Goal: Task Accomplishment & Management: Manage account settings

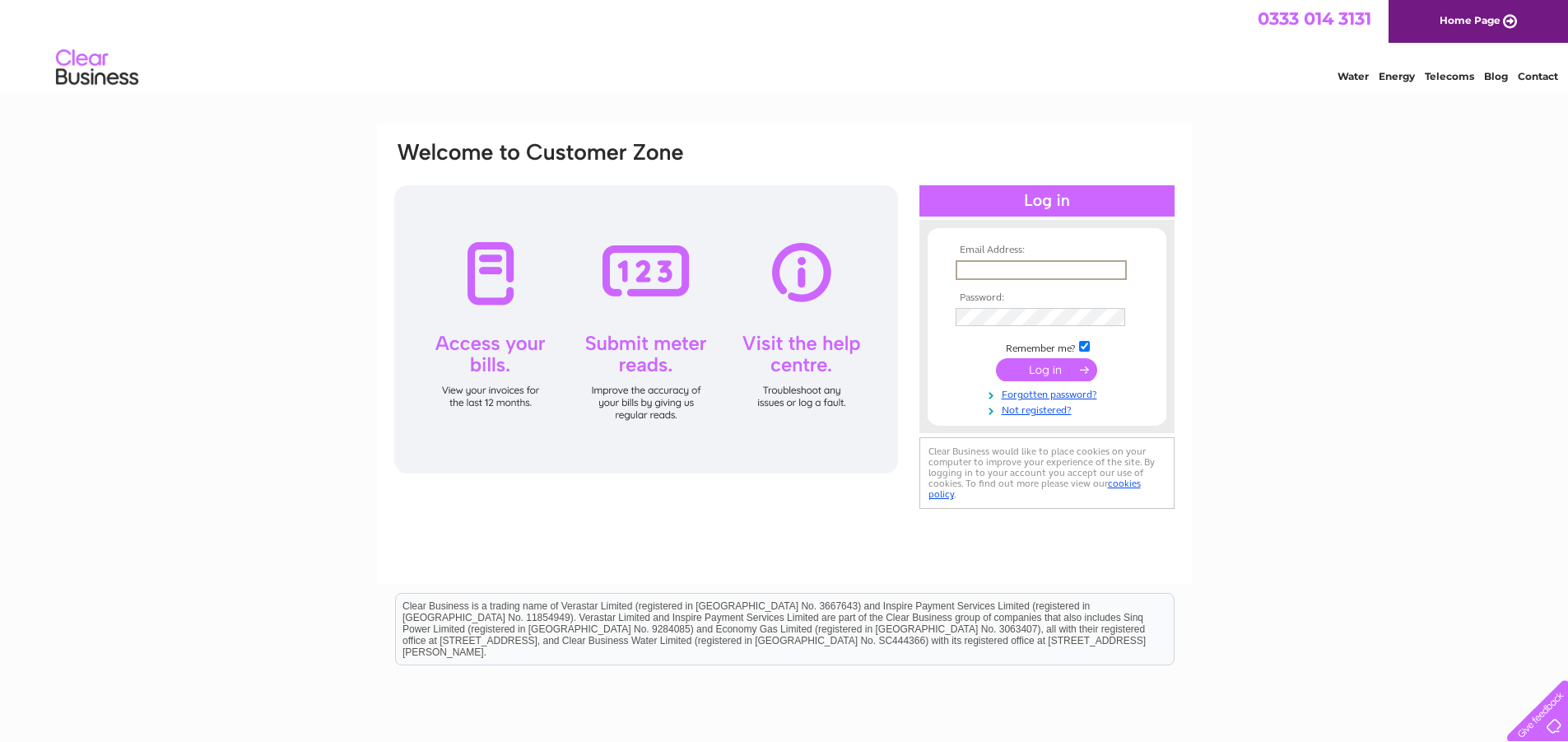
click at [1047, 270] on input "text" at bounding box center [1042, 270] width 172 height 20
click at [1004, 272] on input "text" at bounding box center [1042, 270] width 172 height 20
type input "[EMAIL_ADDRESS][DOMAIN_NAME]"
click at [1027, 368] on input "submit" at bounding box center [1046, 368] width 101 height 23
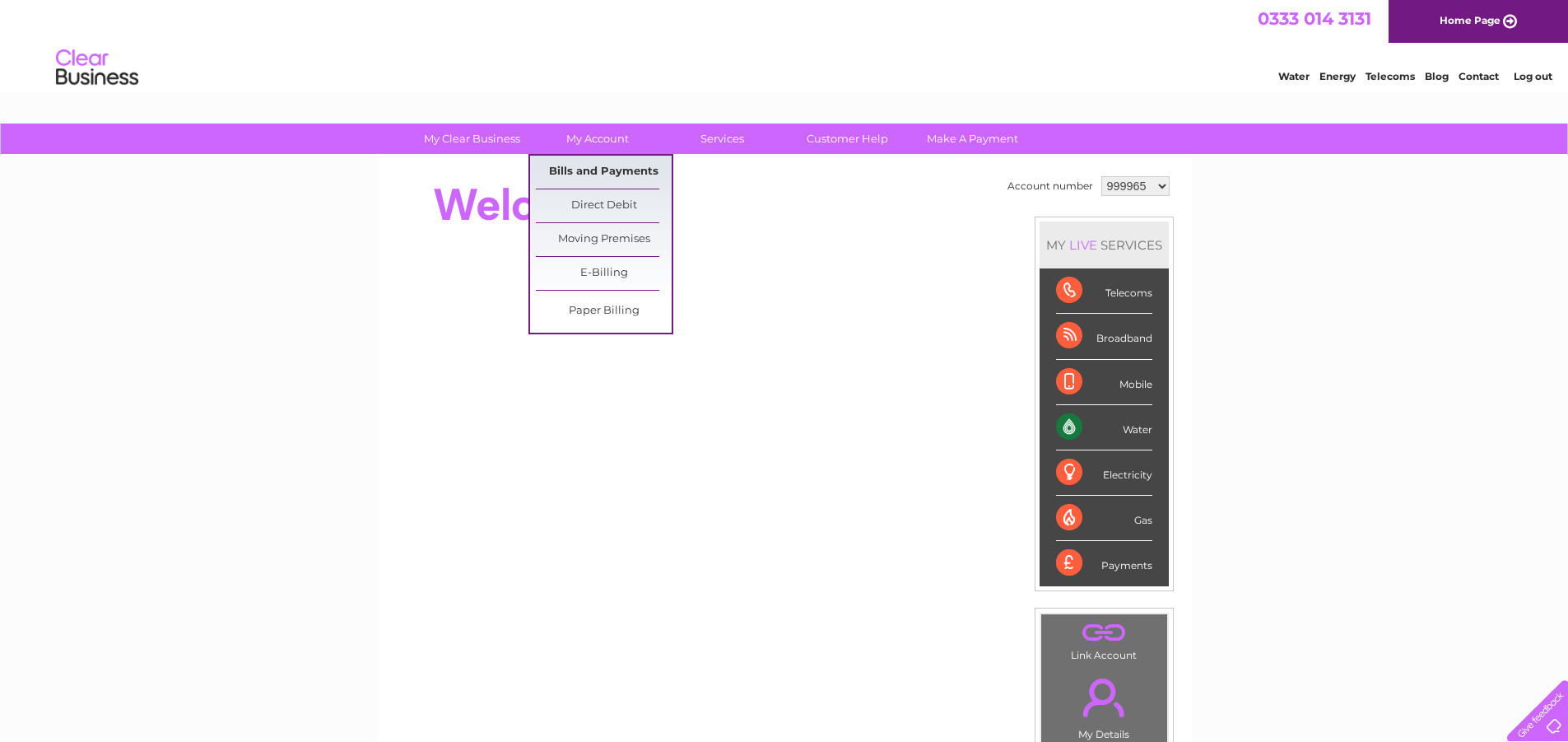
click at [595, 163] on link "Bills and Payments" at bounding box center [603, 172] width 136 height 33
